Goal: Task Accomplishment & Management: Complete application form

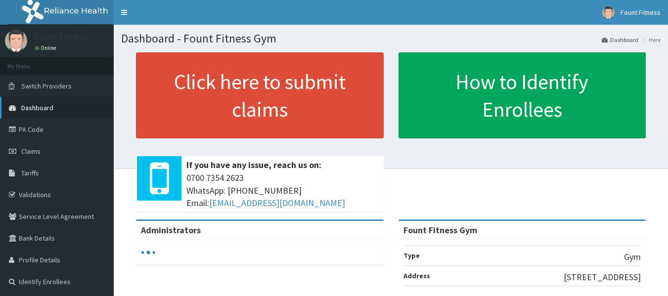
click at [37, 104] on span "Dashboard" at bounding box center [37, 107] width 32 height 9
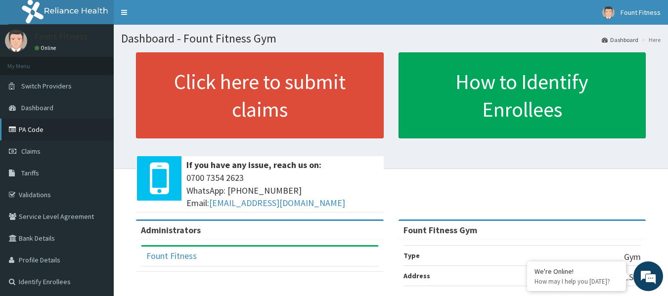
click at [35, 128] on link "PA Code" at bounding box center [57, 130] width 114 height 22
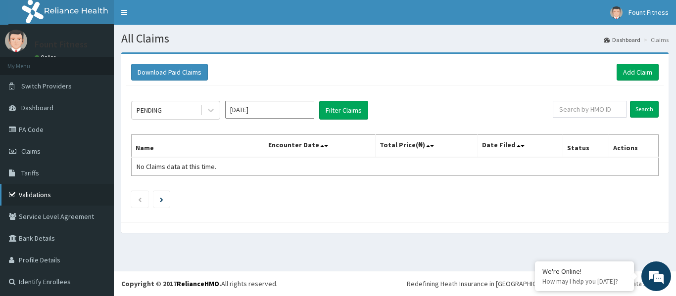
click at [39, 196] on link "Validations" at bounding box center [57, 195] width 114 height 22
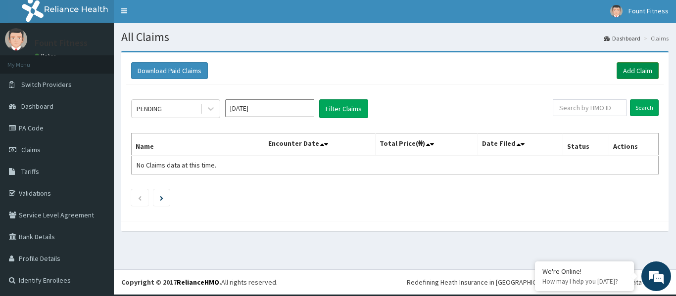
click at [632, 68] on link "Add Claim" at bounding box center [638, 70] width 42 height 17
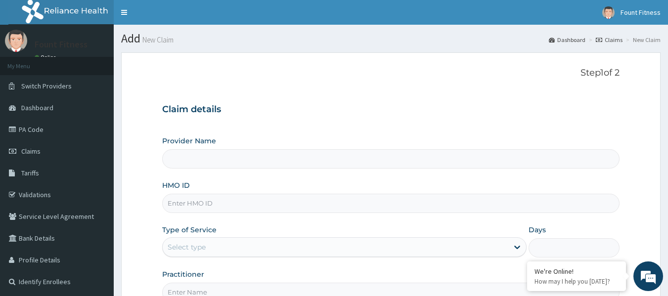
scroll to position [98, 0]
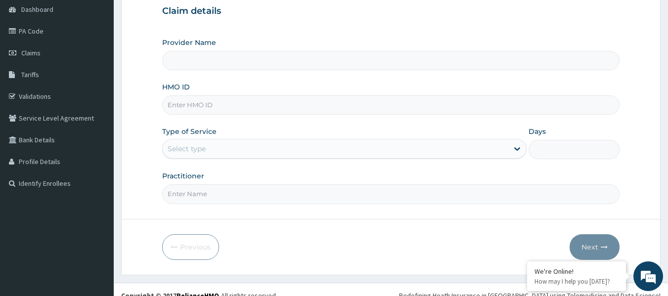
type input "Fount Fitness Gym"
type input "1"
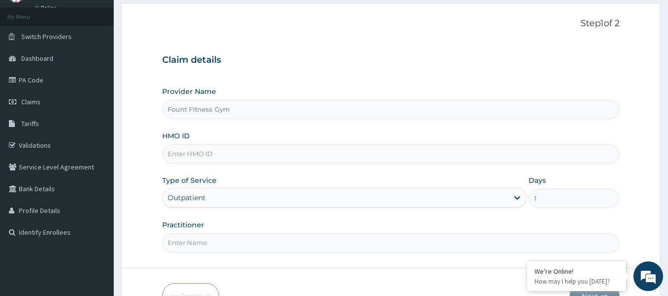
scroll to position [43, 0]
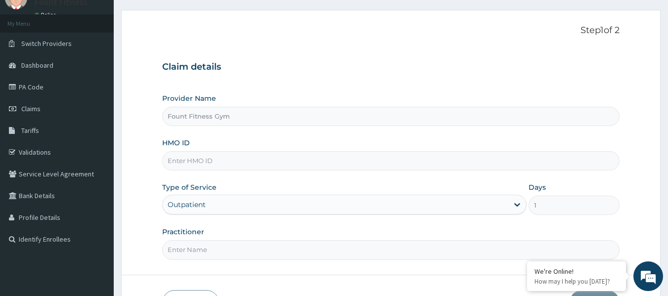
click at [209, 165] on input "HMO ID" at bounding box center [391, 160] width 458 height 19
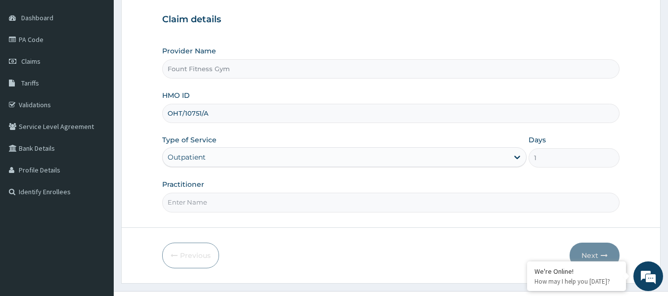
scroll to position [110, 0]
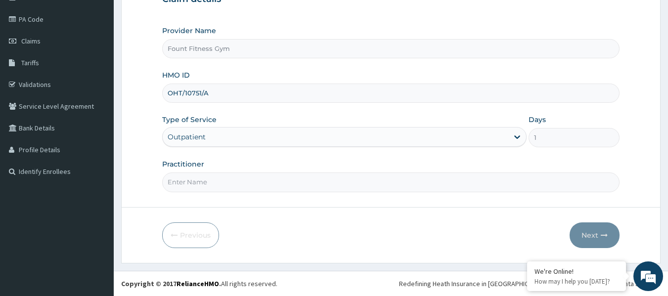
type input "OHT/10751/A"
click at [223, 181] on input "Practitioner" at bounding box center [391, 182] width 458 height 19
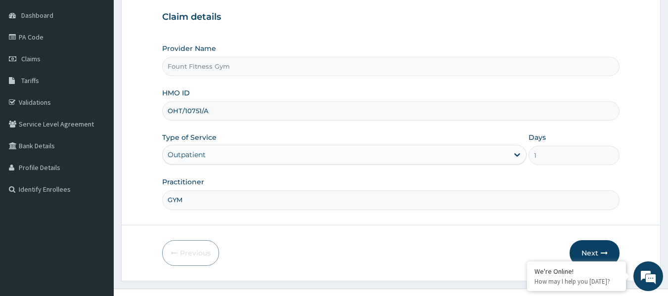
scroll to position [93, 0]
type input "GYM"
click at [589, 247] on button "Next" at bounding box center [595, 253] width 50 height 26
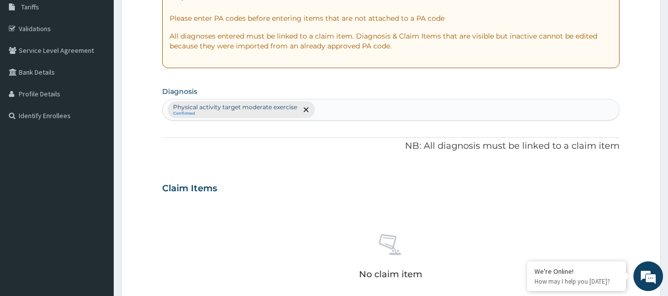
scroll to position [166, 0]
